Goal: Task Accomplishment & Management: Manage account settings

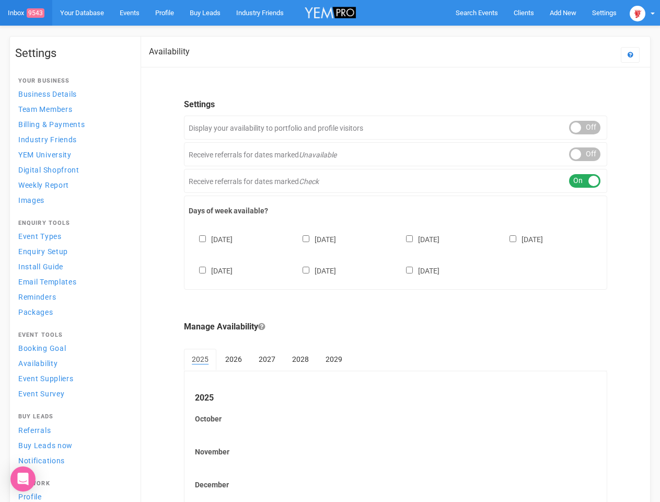
click at [330, 251] on div "[DATE] [DATE] [DATE] [DATE] [DATE] [DATE] [DATE]" at bounding box center [396, 249] width 414 height 63
click at [477, 13] on span "Search Events" at bounding box center [477, 13] width 42 height 8
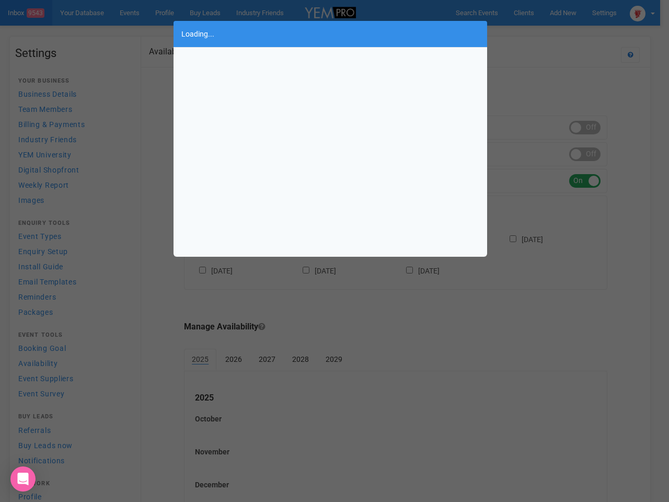
click at [539, 33] on body "Search Events Clients Add New New Client New Event New Enquiry Settings [GEOGRA…" at bounding box center [334, 286] width 669 height 572
click at [642, 13] on div "Loading..." at bounding box center [334, 251] width 669 height 502
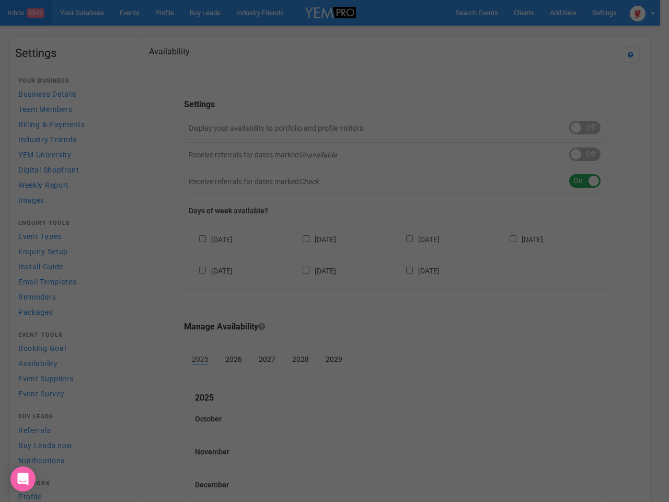
click at [585, 128] on div "Loading..." at bounding box center [334, 251] width 669 height 502
click at [585, 154] on div "Loading..." at bounding box center [334, 251] width 669 height 502
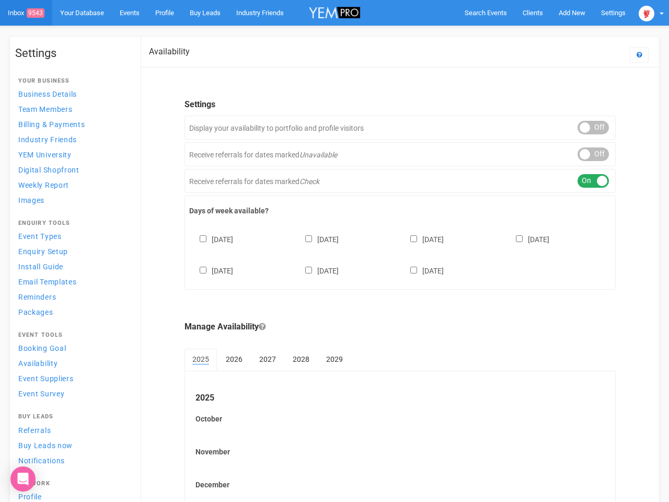
click at [585, 181] on div "ON OFF" at bounding box center [592, 181] width 31 height 14
click at [396, 253] on div "[DATE] [DATE] [DATE] [DATE] [DATE] [DATE] [DATE]" at bounding box center [400, 249] width 422 height 63
